Goal: Task Accomplishment & Management: Manage account settings

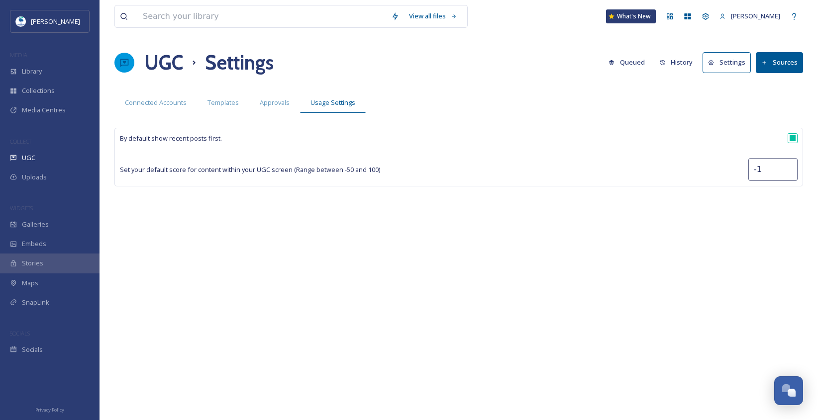
click at [689, 58] on button "History" at bounding box center [676, 62] width 43 height 19
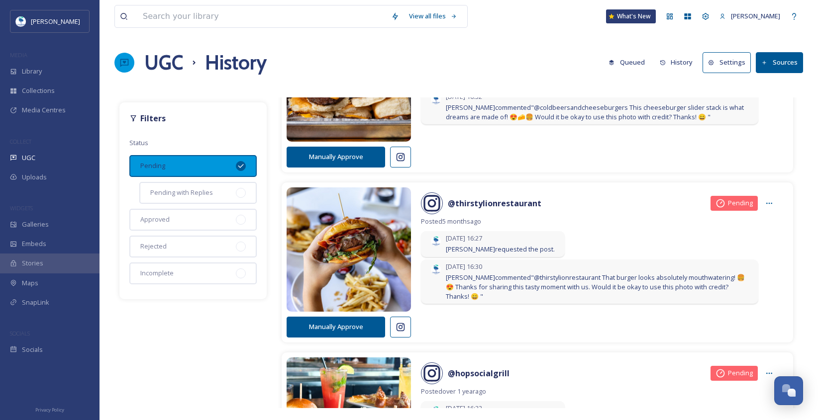
scroll to position [2654, 0]
click at [357, 324] on button "Manually Approve" at bounding box center [336, 326] width 98 height 20
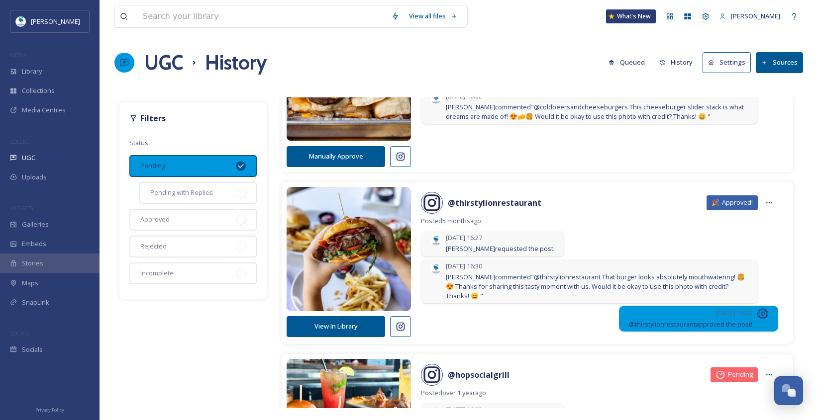
click at [357, 324] on button "View In Library" at bounding box center [336, 326] width 98 height 20
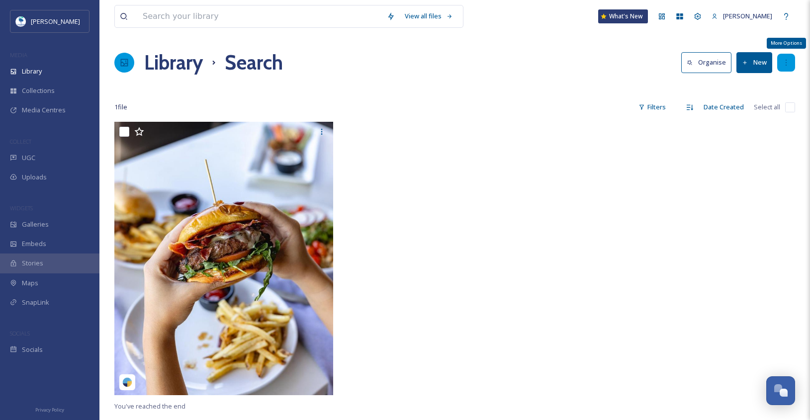
click at [787, 60] on icon at bounding box center [786, 63] width 8 height 8
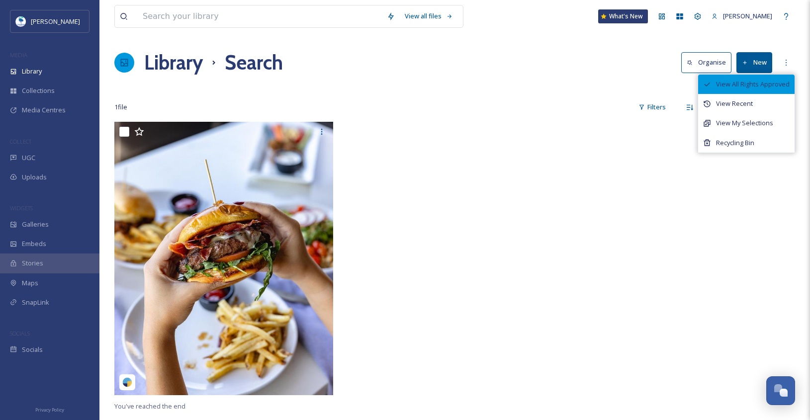
click at [772, 83] on span "View All Rights Approved" at bounding box center [753, 84] width 74 height 9
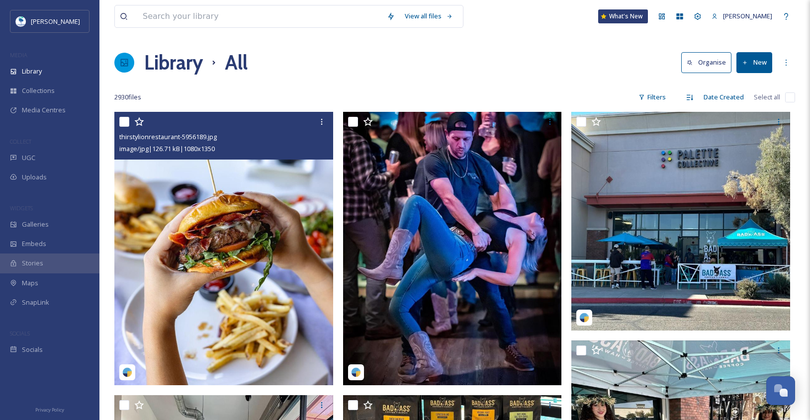
click at [231, 135] on div "thirstylionrestaurant-5956189.jpg" at bounding box center [224, 137] width 211 height 12
click at [228, 242] on img at bounding box center [223, 249] width 219 height 274
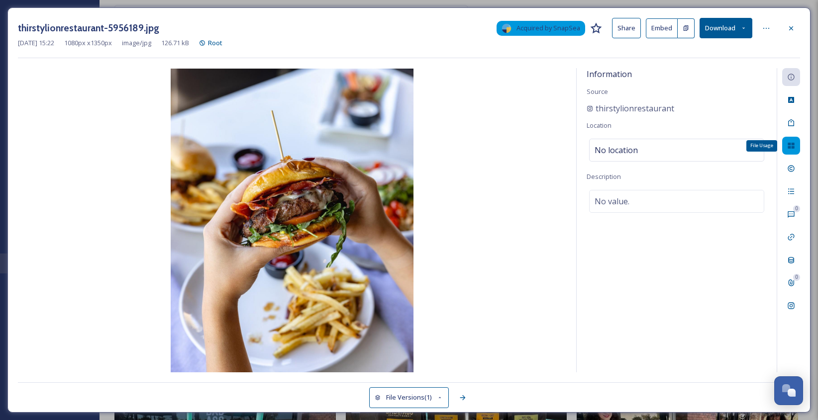
click at [790, 142] on icon at bounding box center [791, 146] width 8 height 8
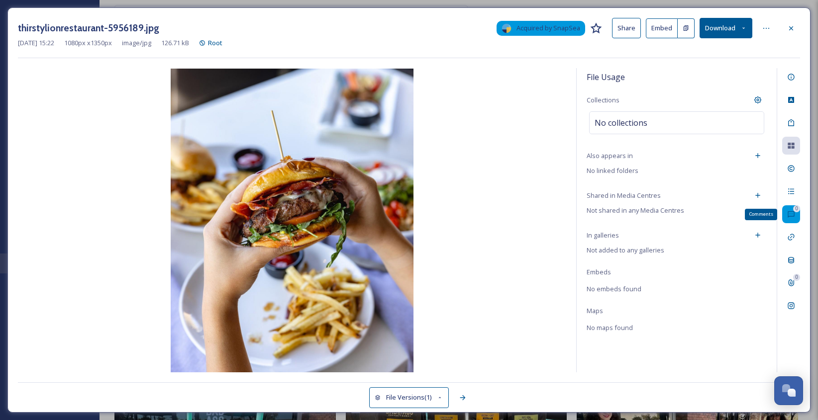
click at [795, 212] on div "0" at bounding box center [796, 208] width 7 height 7
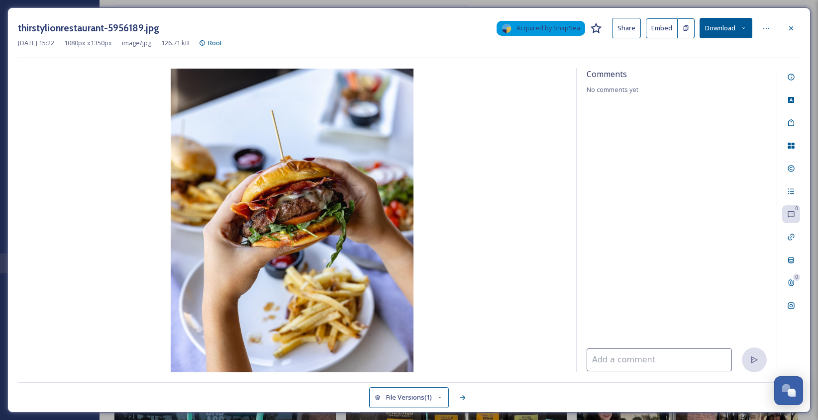
click at [661, 363] on input at bounding box center [658, 360] width 145 height 23
click at [727, 358] on input "Approved via DM's on Instagram on 9" at bounding box center [658, 360] width 145 height 23
drag, startPoint x: 668, startPoint y: 359, endPoint x: 584, endPoint y: 359, distance: 83.1
click at [564, 361] on div "Comments No comments yet Approved via DM's on Instagram on [DATE] 10:37am. 0 0" at bounding box center [409, 220] width 782 height 304
click at [624, 359] on input "Approved via DM's on Instagram on [DATE] 10:37am." at bounding box center [658, 360] width 145 height 23
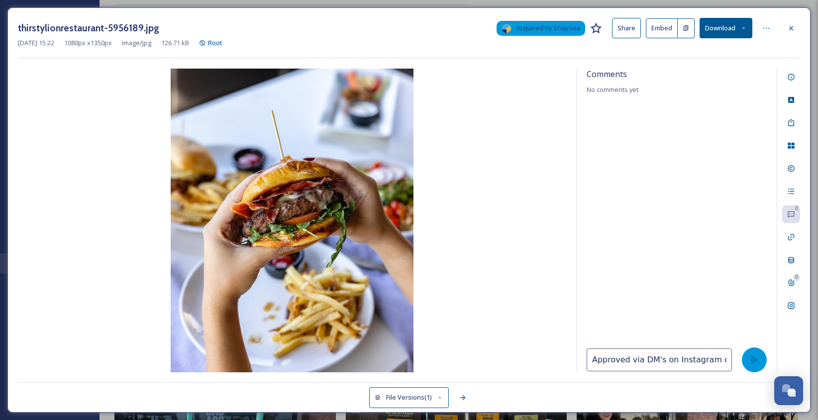
type input "Approved via DM's on Instagram on [DATE] 10:37am."
click at [745, 360] on div at bounding box center [754, 360] width 25 height 25
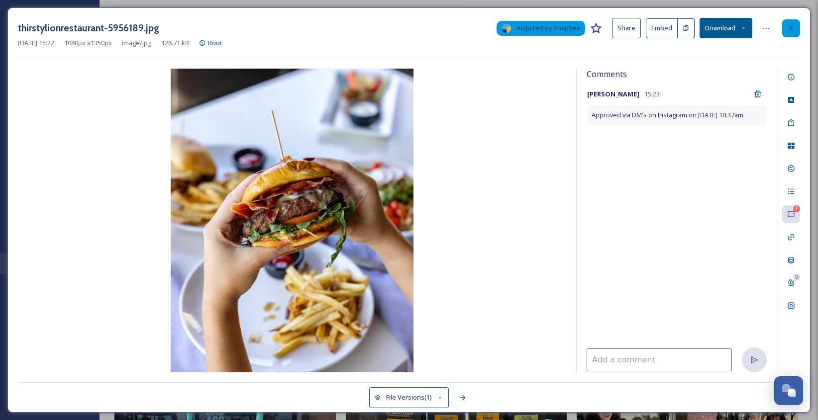
click at [792, 28] on icon at bounding box center [791, 28] width 8 height 8
